Goal: Task Accomplishment & Management: Manage account settings

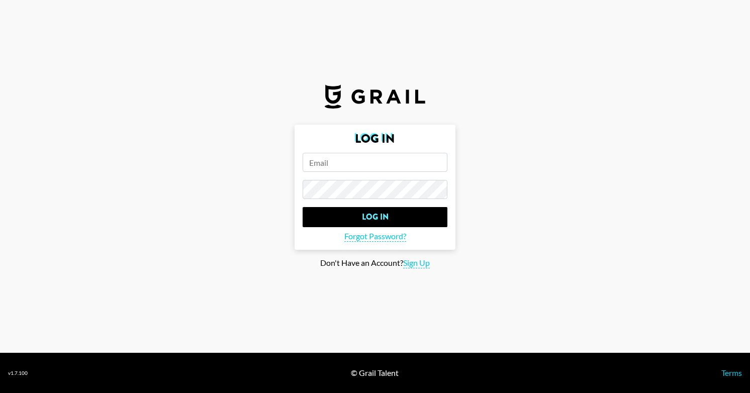
click at [360, 168] on input "email" at bounding box center [375, 162] width 145 height 19
type input "[PERSON_NAME][EMAIL_ADDRESS][PERSON_NAME][DOMAIN_NAME]"
click at [303, 207] on input "Log In" at bounding box center [375, 217] width 145 height 20
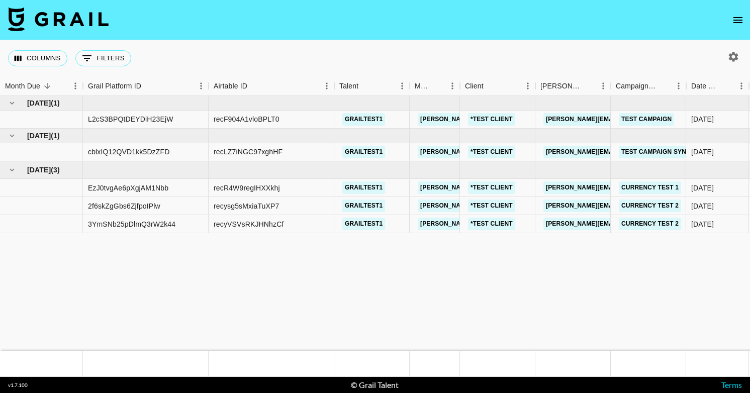
click at [738, 21] on icon "open drawer" at bounding box center [738, 20] width 12 height 12
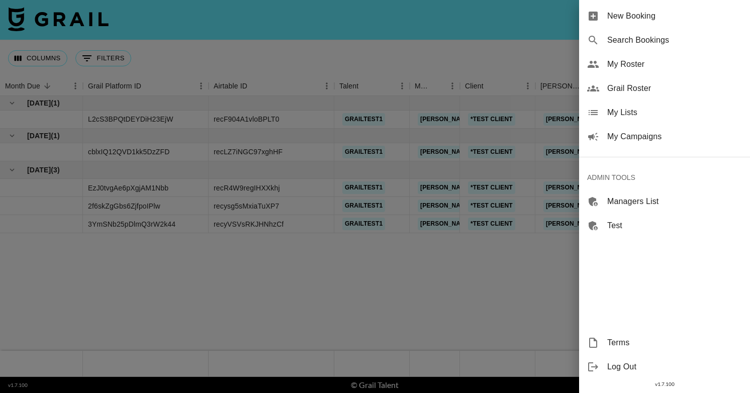
click at [634, 140] on span "My Campaigns" at bounding box center [674, 137] width 135 height 12
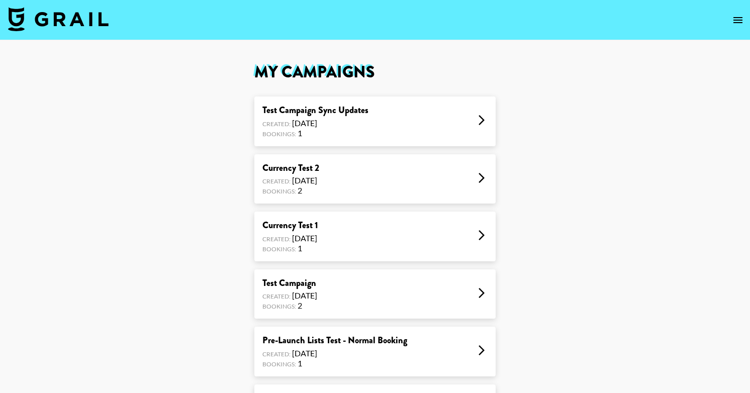
click at [389, 122] on div "Test Campaign Sync Updates Created: Sep 03, 2025 Bookings: 1" at bounding box center [374, 121] width 241 height 50
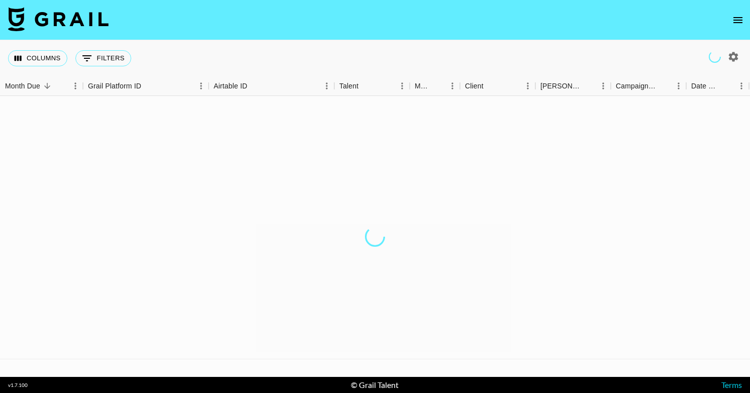
click at [370, 53] on div "Columns 0 Filters + Booking" at bounding box center [375, 58] width 750 height 36
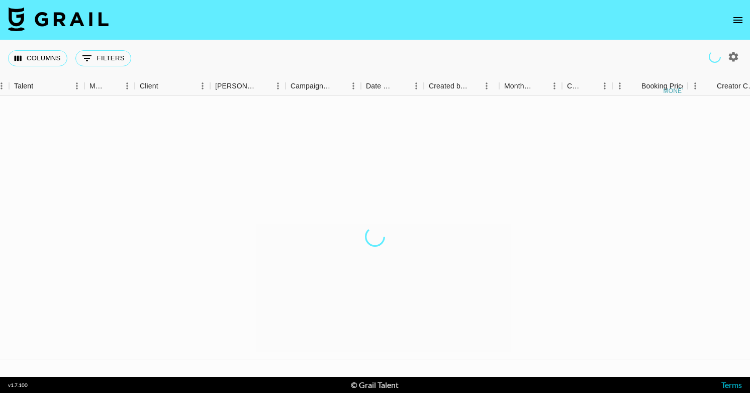
scroll to position [0, 325]
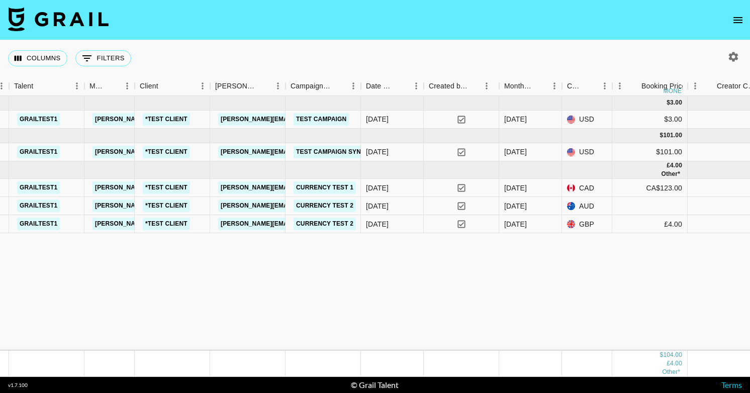
click at [741, 19] on icon "open drawer" at bounding box center [737, 20] width 9 height 6
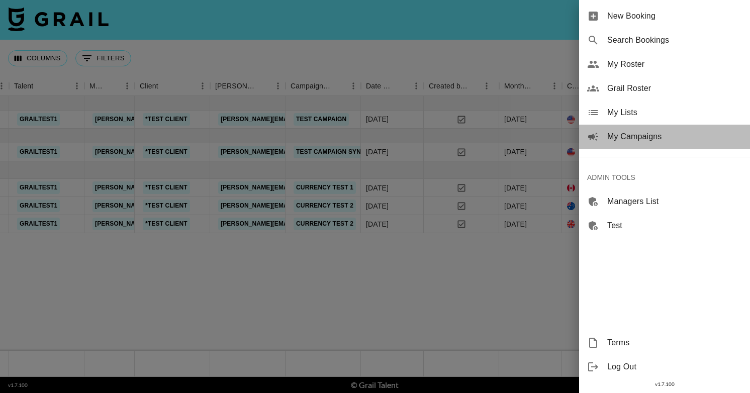
click at [634, 133] on span "My Campaigns" at bounding box center [674, 137] width 135 height 12
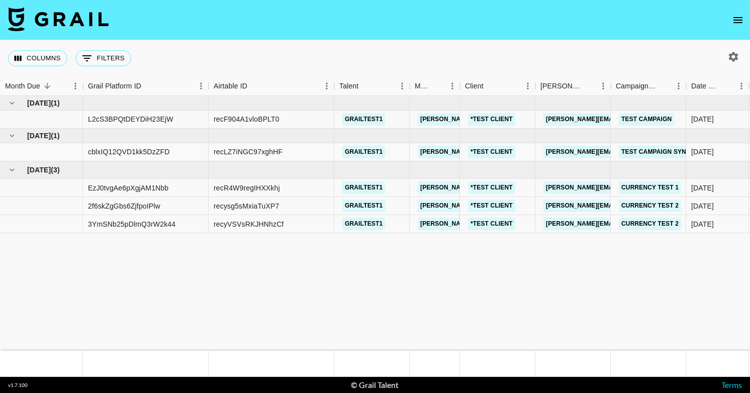
click at [735, 21] on icon "open drawer" at bounding box center [738, 20] width 12 height 12
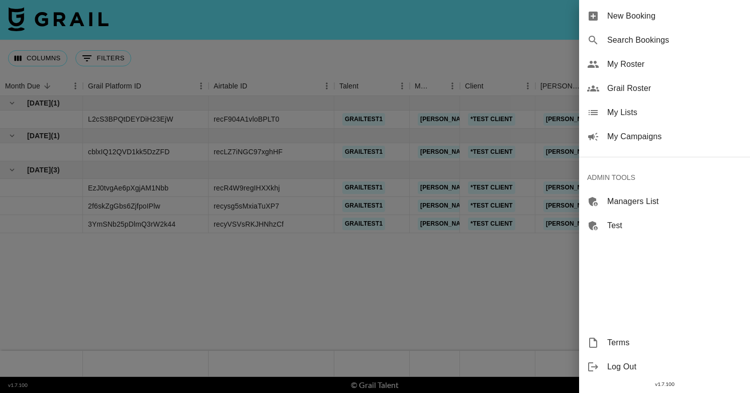
click at [626, 109] on span "My Lists" at bounding box center [674, 113] width 135 height 12
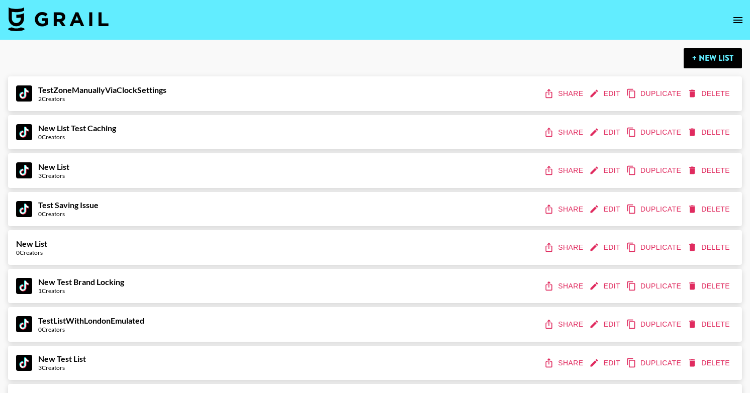
click at [736, 15] on icon "open drawer" at bounding box center [738, 20] width 12 height 12
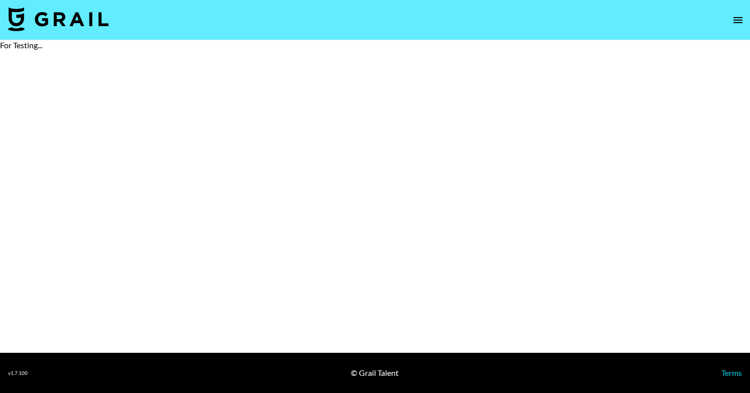
click at [117, 90] on main "For Testing..." at bounding box center [375, 196] width 750 height 313
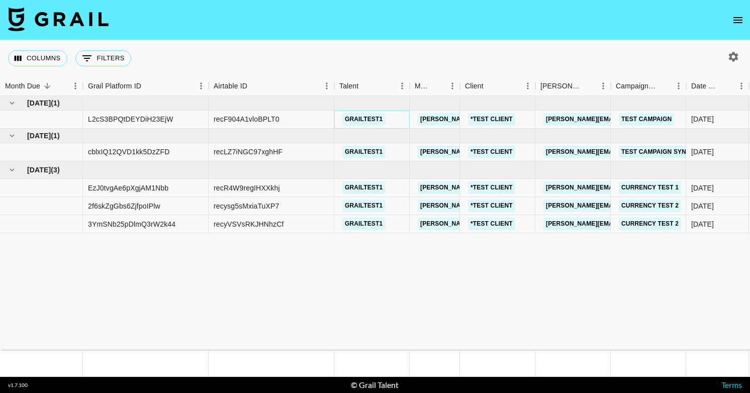
click at [360, 122] on link "grailtest1" at bounding box center [363, 119] width 43 height 13
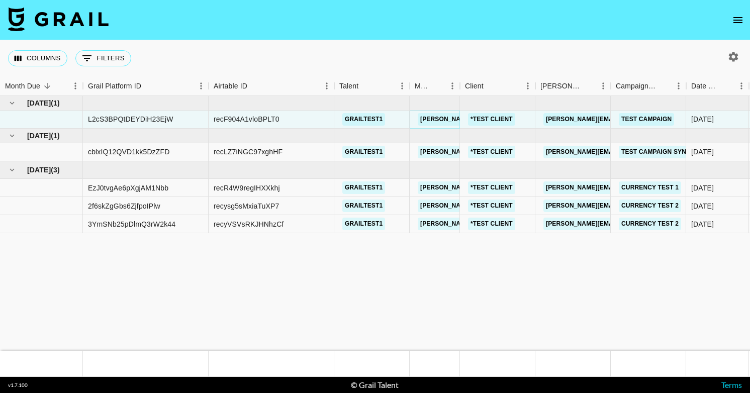
click at [439, 123] on link "[PERSON_NAME][EMAIL_ADDRESS][PERSON_NAME][DOMAIN_NAME]" at bounding box center [526, 119] width 216 height 13
click at [480, 119] on link "*TEST CLIENT" at bounding box center [491, 119] width 47 height 13
click at [570, 118] on link "[PERSON_NAME][EMAIL_ADDRESS][PERSON_NAME][DOMAIN_NAME]" at bounding box center [651, 119] width 216 height 13
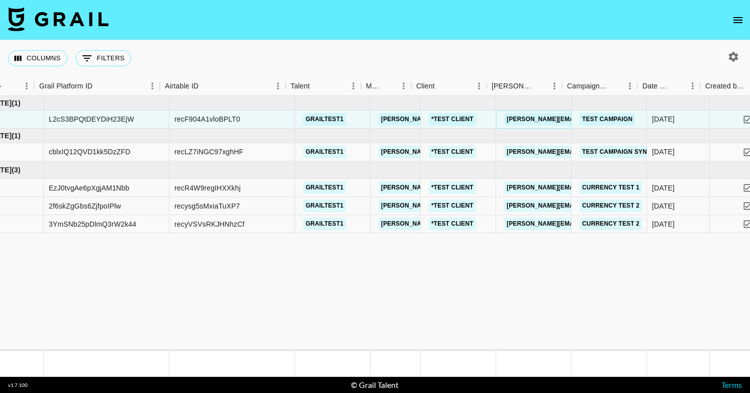
scroll to position [0, 110]
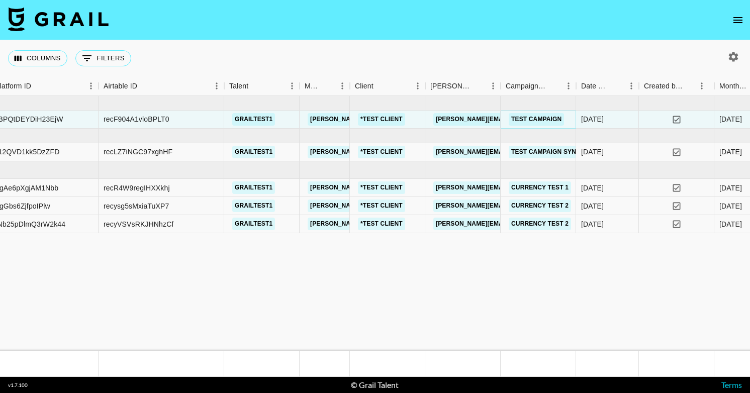
click at [542, 115] on link "Test Campaign" at bounding box center [536, 119] width 55 height 13
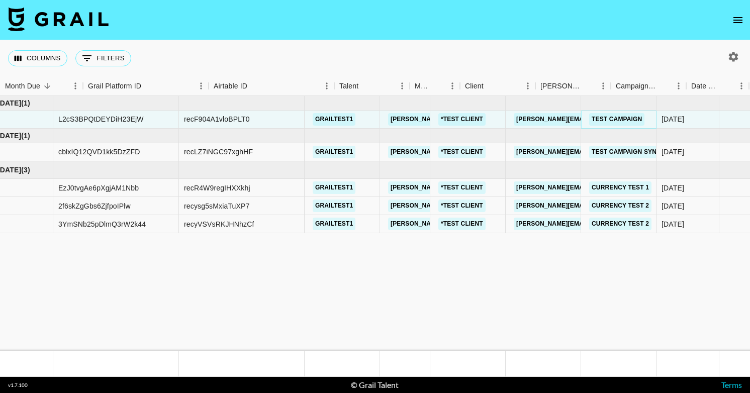
scroll to position [0, 0]
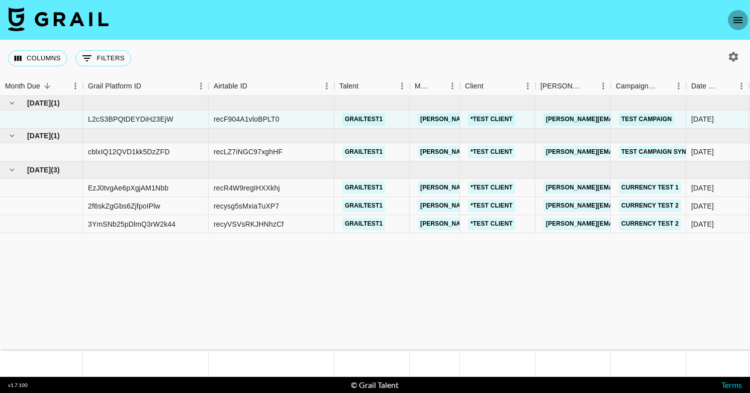
click at [733, 14] on icon "open drawer" at bounding box center [738, 20] width 12 height 12
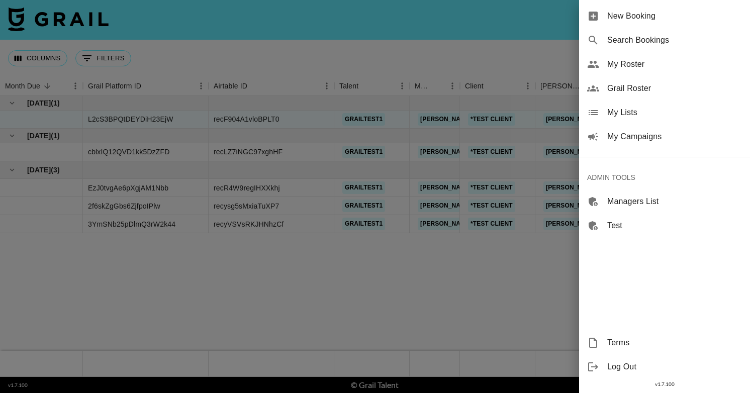
click at [369, 71] on div at bounding box center [375, 196] width 750 height 393
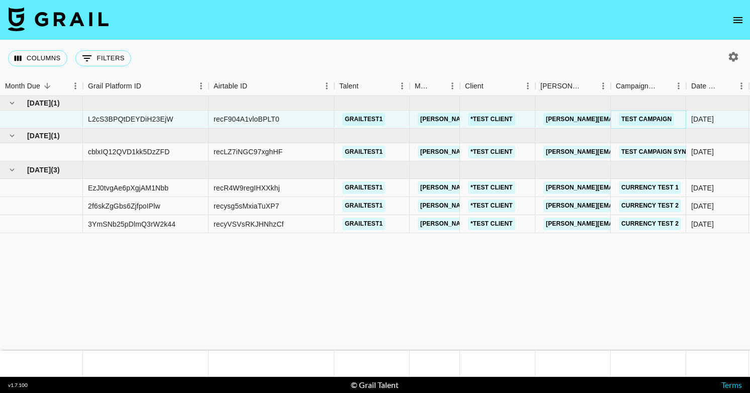
click at [646, 120] on link "Test Campaign" at bounding box center [646, 119] width 55 height 13
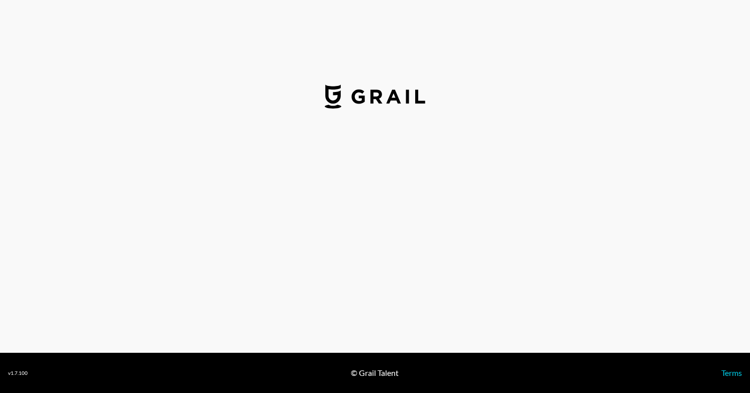
select select "USD"
select select "CAD"
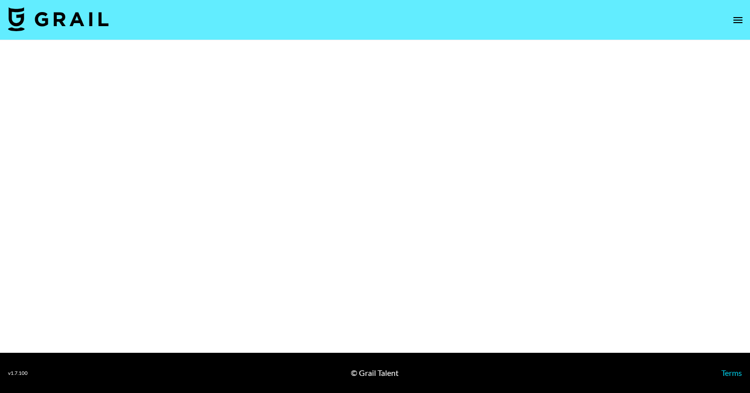
select select "Multi"
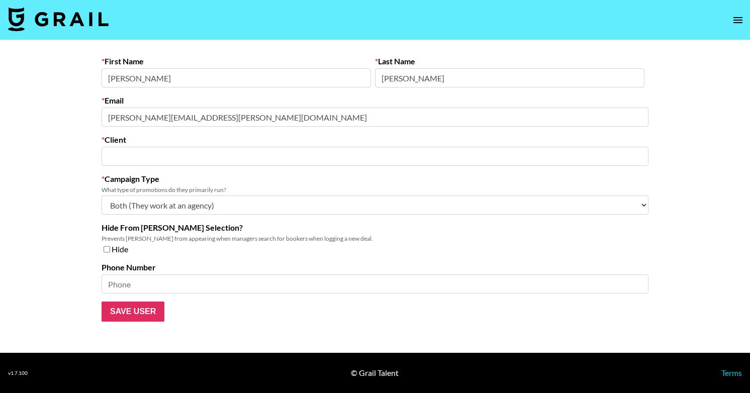
type input "*TEST CLIENT"
